Goal: Information Seeking & Learning: Learn about a topic

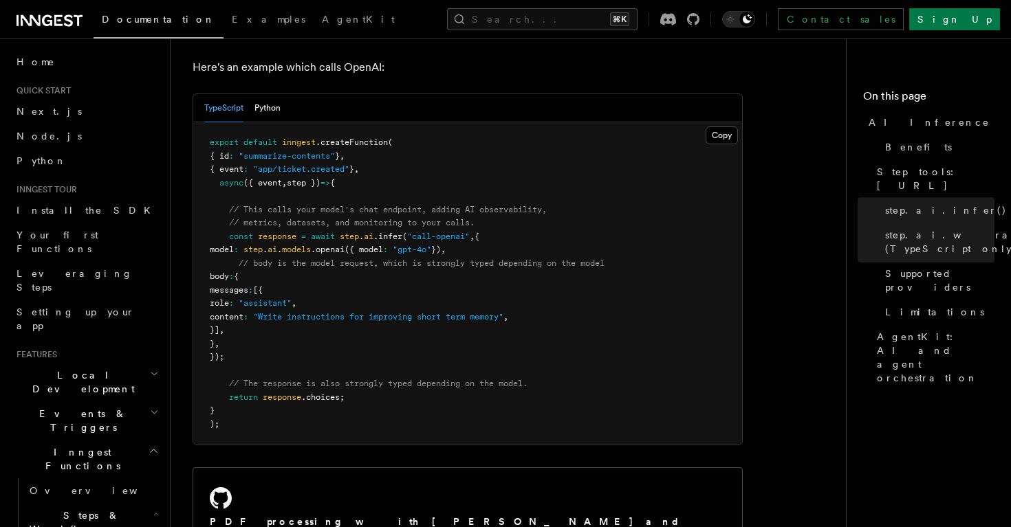
scroll to position [649, 0]
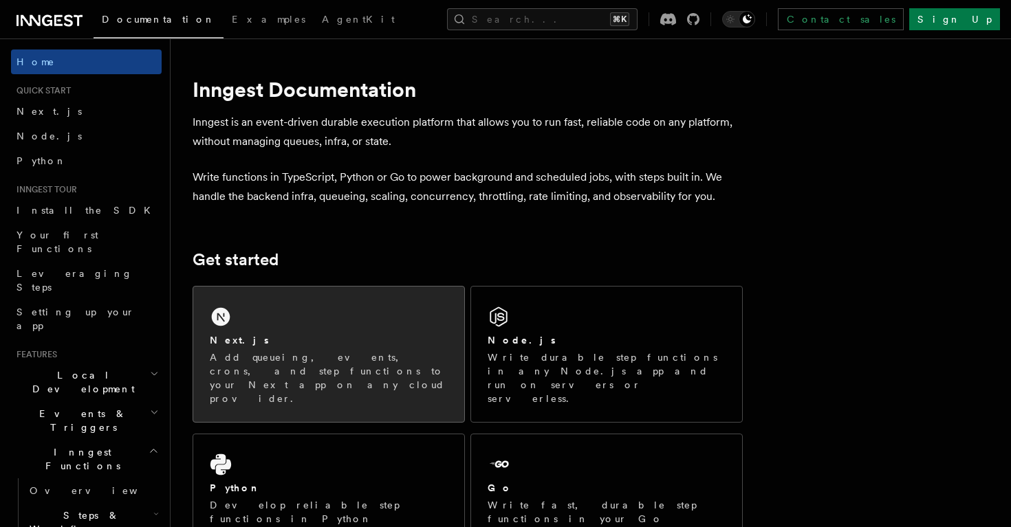
click at [338, 313] on div "Next.js Add queueing, events, crons, and step functions to your Next app on any…" at bounding box center [328, 354] width 271 height 135
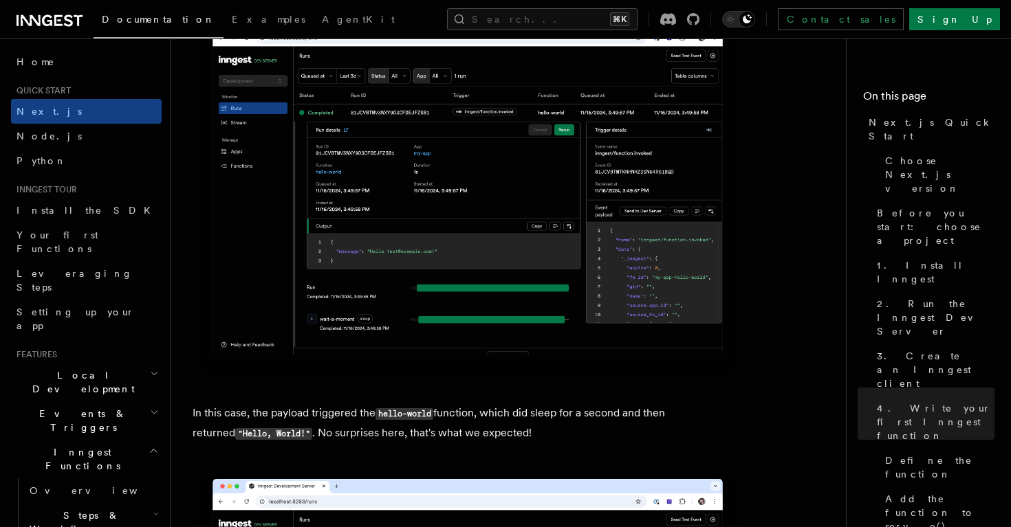
scroll to position [5246, 0]
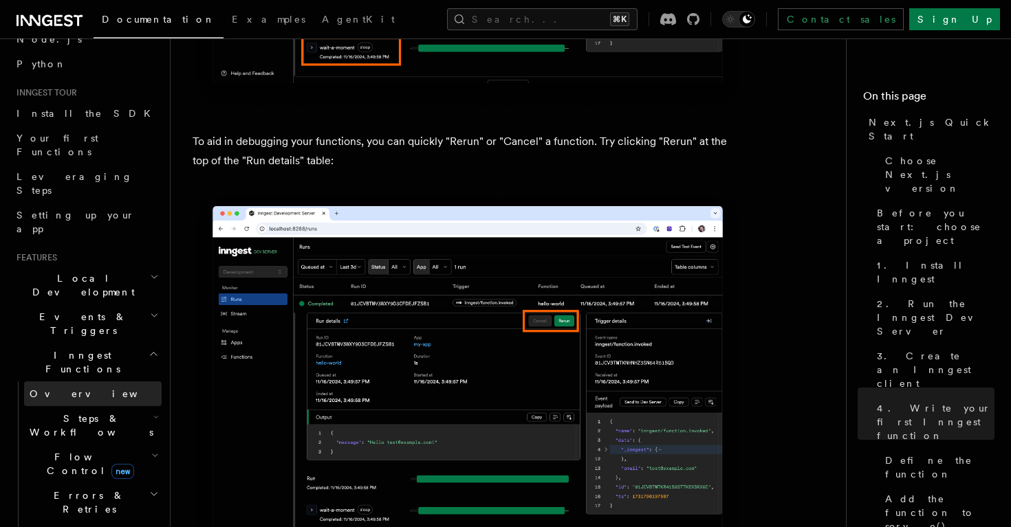
scroll to position [98, 0]
click at [140, 444] on h2 "Flow Control new" at bounding box center [93, 463] width 138 height 39
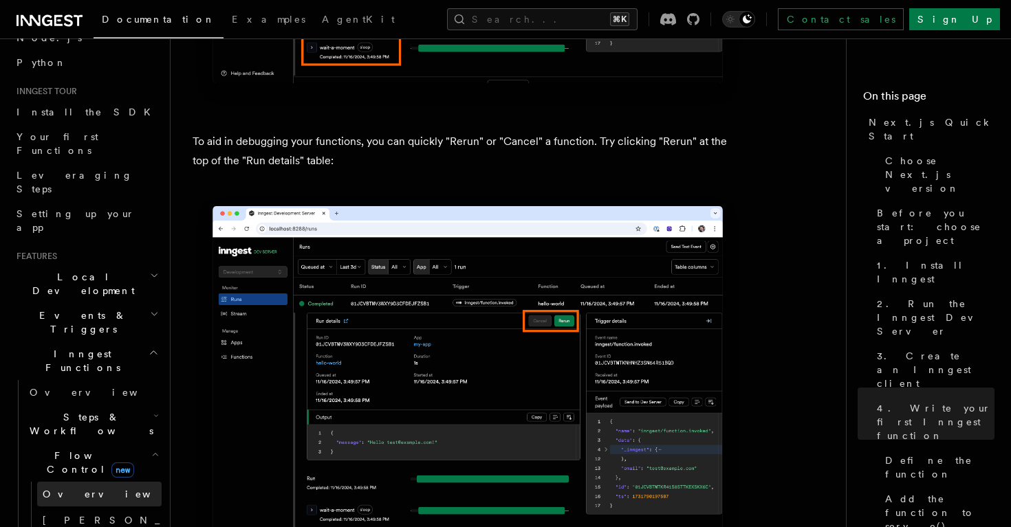
scroll to position [141, 0]
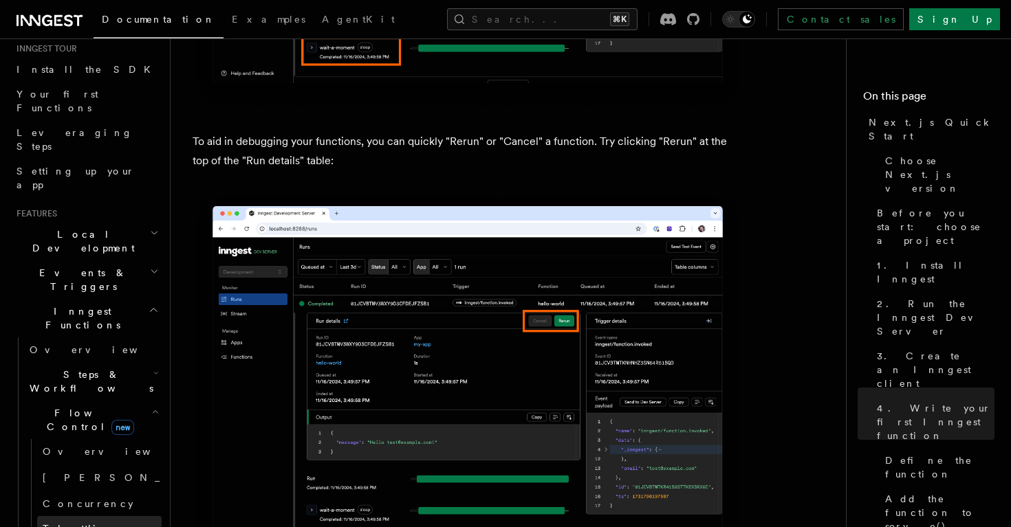
click at [78, 523] on span "Throttling" at bounding box center [82, 528] width 79 height 11
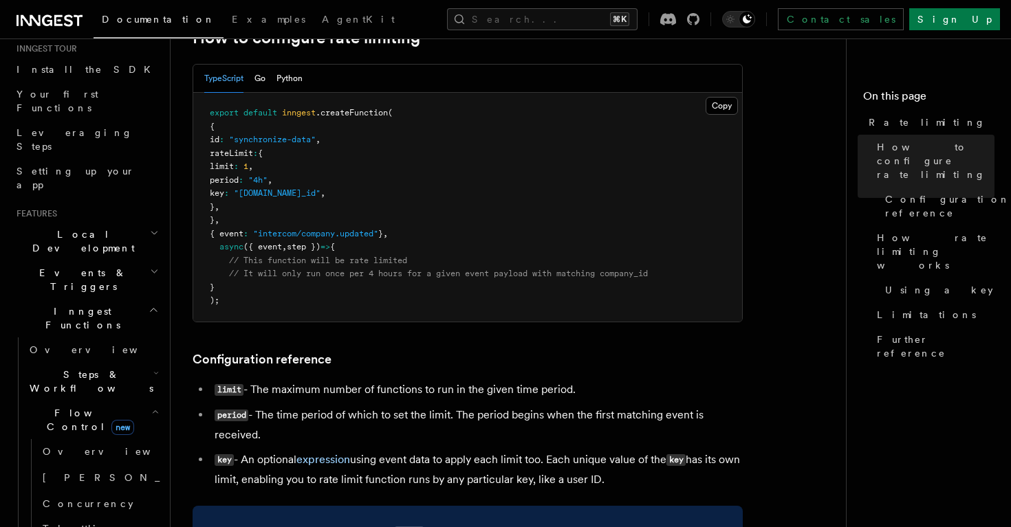
scroll to position [280, 0]
